Goal: Task Accomplishment & Management: Manage account settings

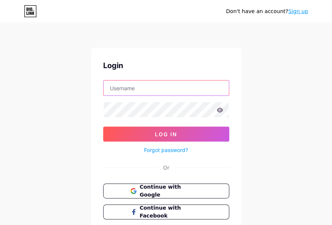
type input "[EMAIL_ADDRESS][DOMAIN_NAME]"
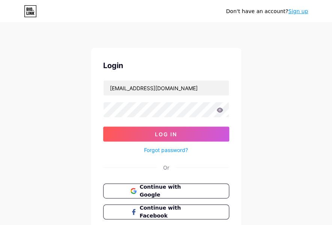
click at [218, 111] on icon at bounding box center [219, 110] width 7 height 5
click at [219, 110] on icon at bounding box center [219, 110] width 6 height 5
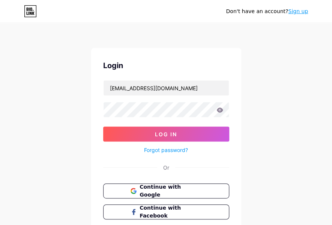
click at [220, 112] on icon at bounding box center [219, 110] width 6 height 5
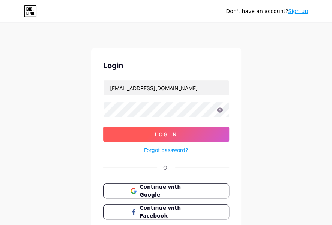
click at [178, 131] on button "Log In" at bounding box center [166, 134] width 126 height 15
